Goal: Task Accomplishment & Management: Use online tool/utility

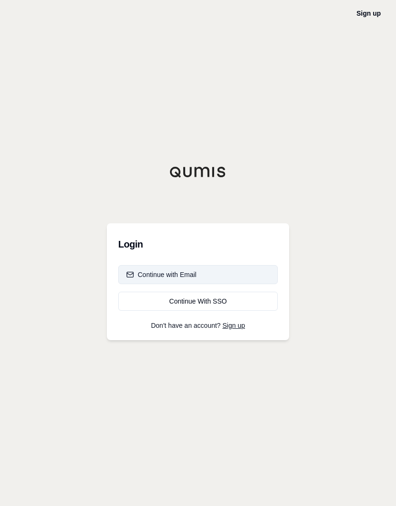
click at [217, 281] on button "Continue with Email" at bounding box center [198, 274] width 160 height 19
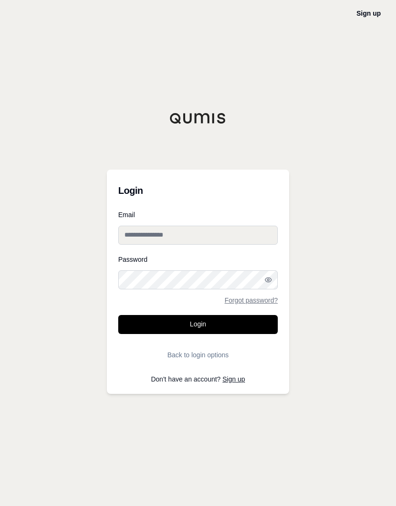
click at [219, 242] on input "Email" at bounding box center [198, 235] width 160 height 19
type input "**********"
click at [365, 201] on div "**********" at bounding box center [198, 253] width 396 height 506
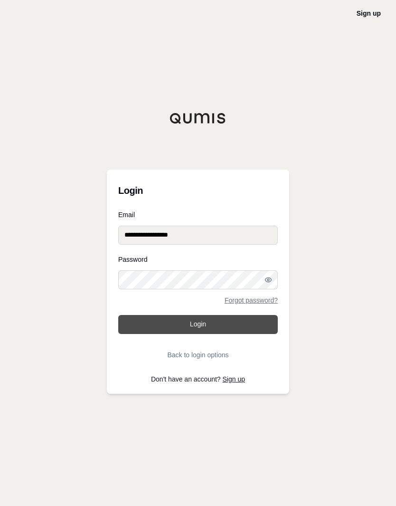
click at [222, 330] on button "Login" at bounding box center [198, 324] width 160 height 19
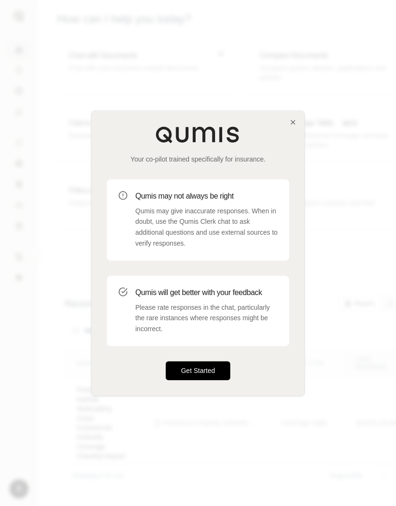
click at [204, 370] on button "Get Started" at bounding box center [198, 370] width 65 height 19
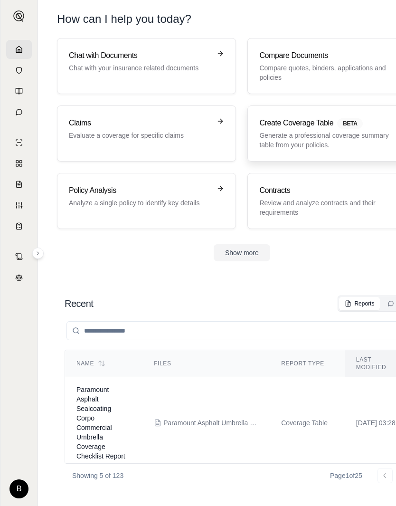
click at [325, 126] on h3 "Create Coverage Table BETA" at bounding box center [330, 122] width 142 height 11
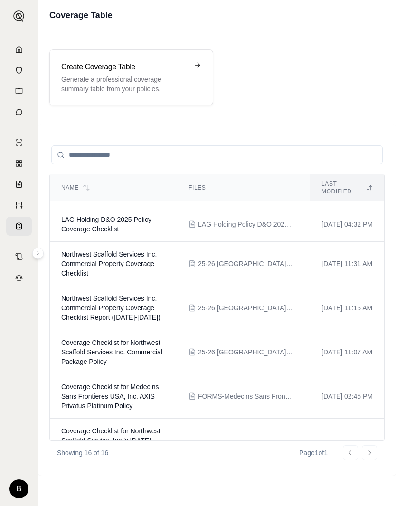
scroll to position [39, 0]
click at [109, 271] on span "Northwest Scaffold Services Inc. Commercial Property Coverage Checklist" at bounding box center [108, 263] width 95 height 27
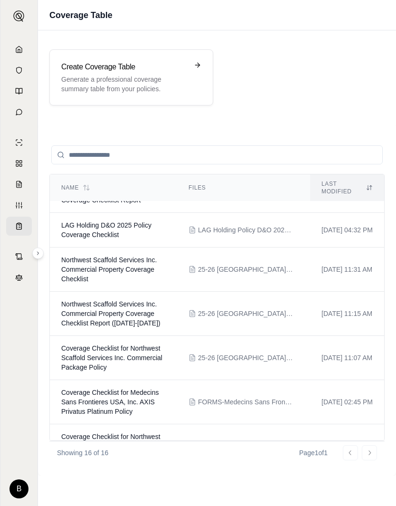
scroll to position [33, 0]
click at [121, 324] on span "Northwest Scaffold Services Inc. Commercial Property Coverage Checklist Report …" at bounding box center [110, 313] width 99 height 27
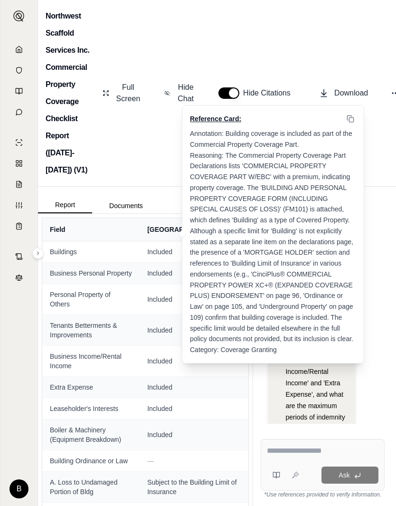
click at [150, 152] on div "Northwest Scaffold Services Inc. Commercial Property Coverage Checklist Report …" at bounding box center [217, 93] width 358 height 187
